Goal: Information Seeking & Learning: Check status

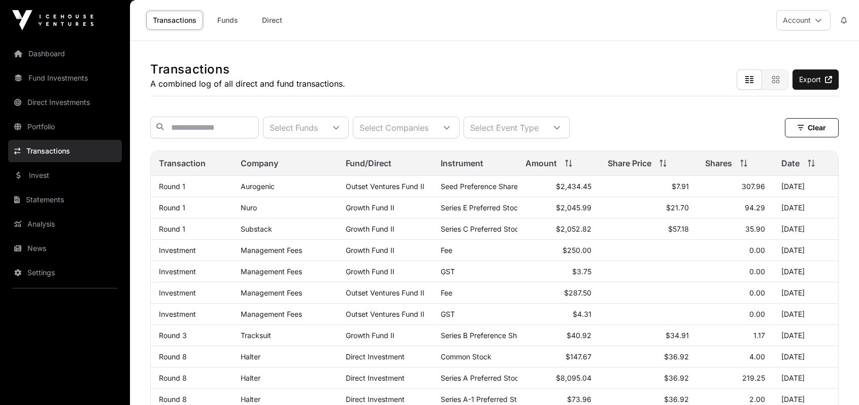
click at [73, 148] on link "Transactions" at bounding box center [65, 151] width 114 height 22
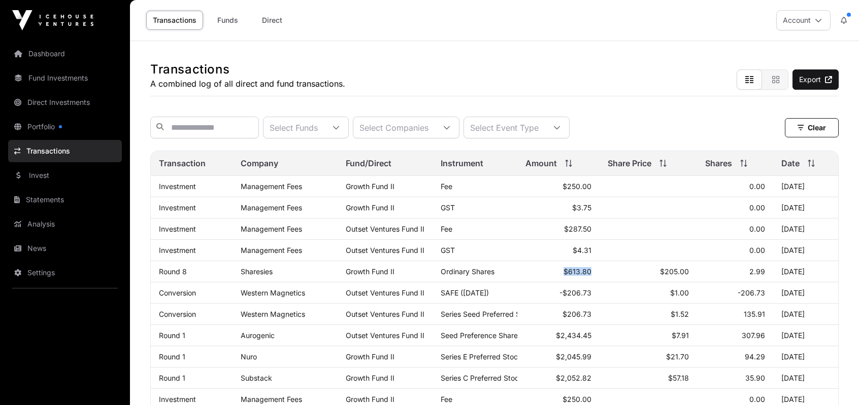
drag, startPoint x: 560, startPoint y: 277, endPoint x: 614, endPoint y: 275, distance: 54.3
click at [614, 275] on tr "Round 8 Sharesies Growth Fund II Ordinary Shares $613.80 $205.00 2.99 [DATE]" at bounding box center [494, 271] width 687 height 21
click at [614, 275] on td "$205.00" at bounding box center [648, 271] width 98 height 21
drag, startPoint x: 573, startPoint y: 276, endPoint x: 551, endPoint y: 276, distance: 21.8
click at [551, 276] on tr "Round 8 Sharesies Growth Fund II Ordinary Shares $613.80 $205.00 2.99 [DATE]" at bounding box center [494, 271] width 687 height 21
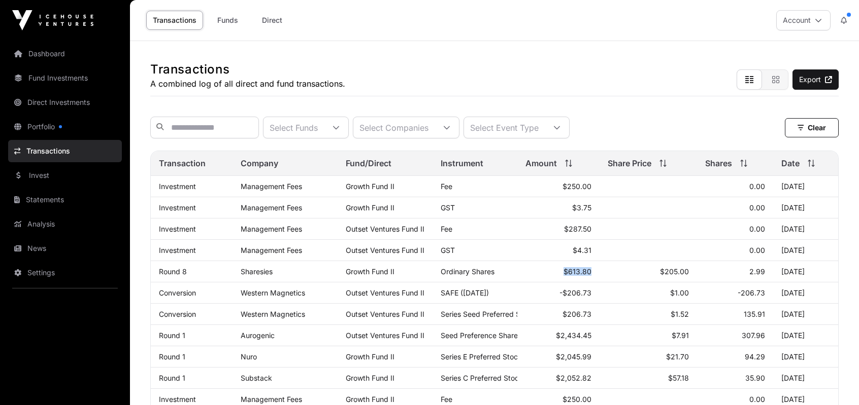
click at [551, 276] on td "$613.80" at bounding box center [558, 271] width 82 height 21
drag, startPoint x: 550, startPoint y: 273, endPoint x: 607, endPoint y: 274, distance: 56.8
click at [607, 274] on tr "Round 8 Sharesies Growth Fund II Ordinary Shares $613.80 $205.00 2.99 [DATE]" at bounding box center [494, 271] width 687 height 21
click at [55, 127] on link "Portfolio" at bounding box center [65, 127] width 114 height 22
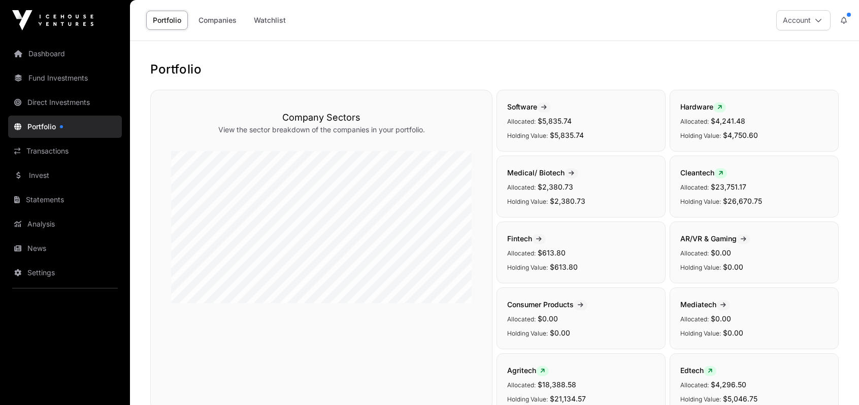
click at [227, 14] on link "Companies" at bounding box center [217, 20] width 51 height 19
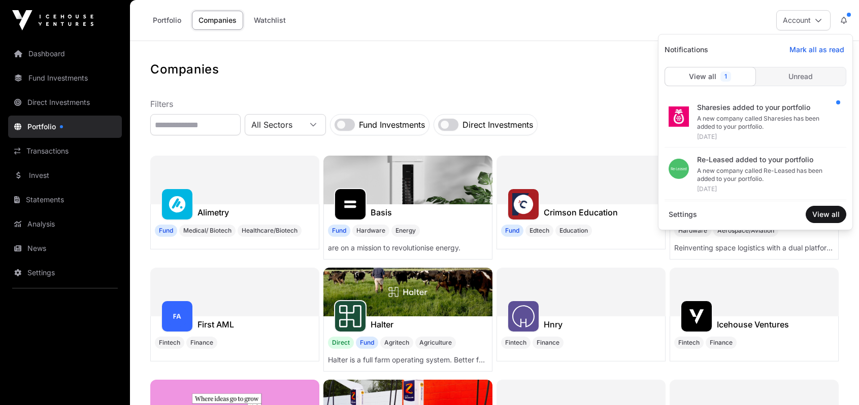
click at [766, 115] on div "A new company called Sharesies has been added to your portfolio." at bounding box center [767, 123] width 141 height 16
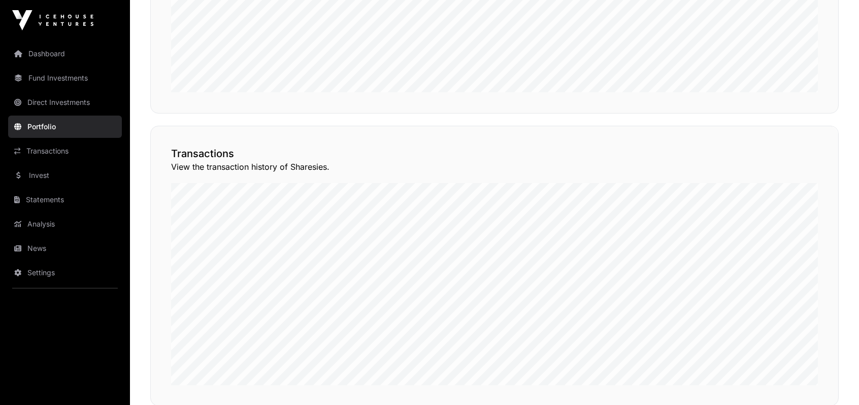
scroll to position [807, 0]
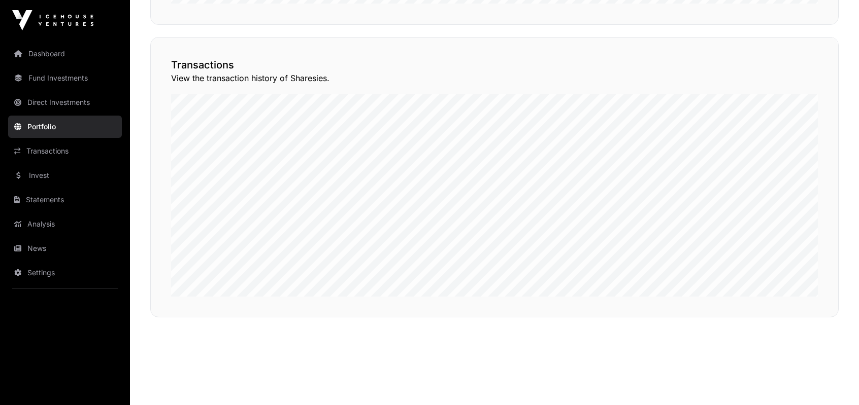
click at [69, 151] on link "Transactions" at bounding box center [65, 151] width 114 height 22
click at [53, 123] on link "Portfolio" at bounding box center [65, 127] width 114 height 22
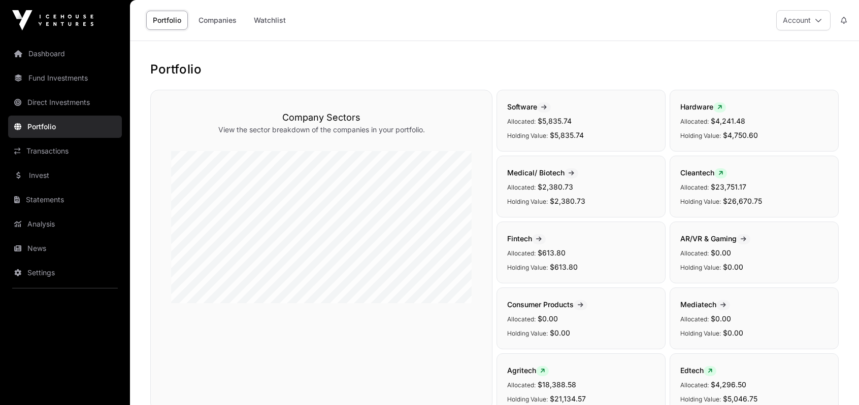
click at [57, 48] on link "Dashboard" at bounding box center [65, 54] width 114 height 22
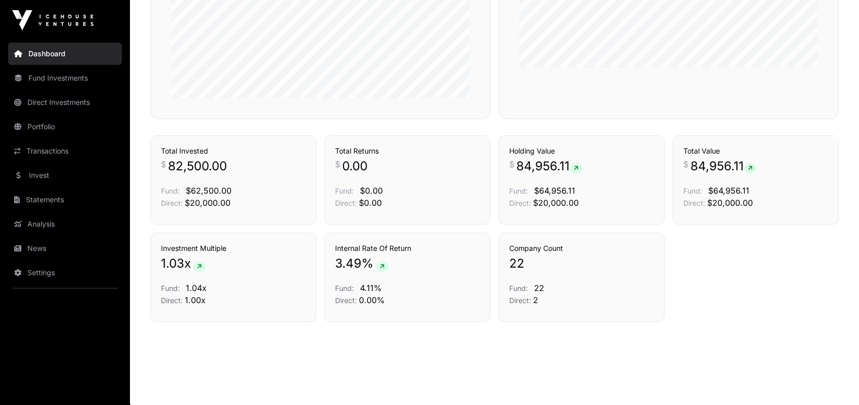
scroll to position [668, 0]
drag, startPoint x: 763, startPoint y: 198, endPoint x: 723, endPoint y: 219, distance: 44.9
click at [723, 219] on div "Holdings Total Value $ 84,956.11 Fund: $64,956.11 Direct: $20,000.00" at bounding box center [755, 178] width 166 height 89
click at [739, 254] on div "Investment Multiple 1.03 x Fund: 1.04x Direct: 1.00x Internal Rate Of Return 3.…" at bounding box center [494, 276] width 688 height 89
click at [335, 244] on h3 "Internal Rate Of Return" at bounding box center [407, 248] width 145 height 10
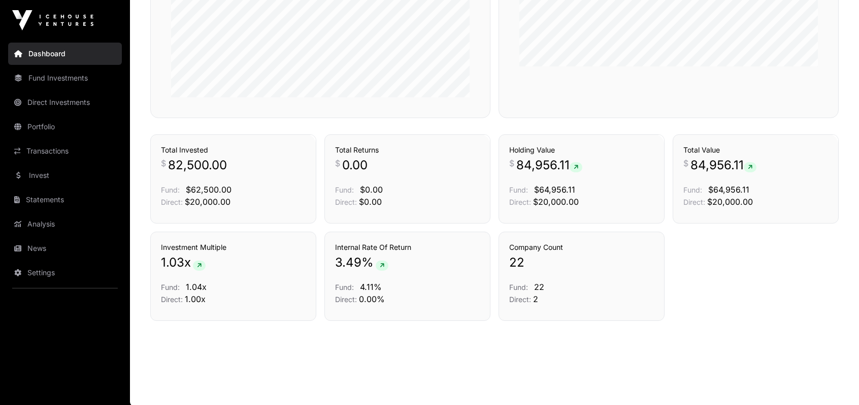
click at [335, 244] on h3 "Internal Rate Of Return" at bounding box center [407, 248] width 145 height 10
